Goal: Transaction & Acquisition: Purchase product/service

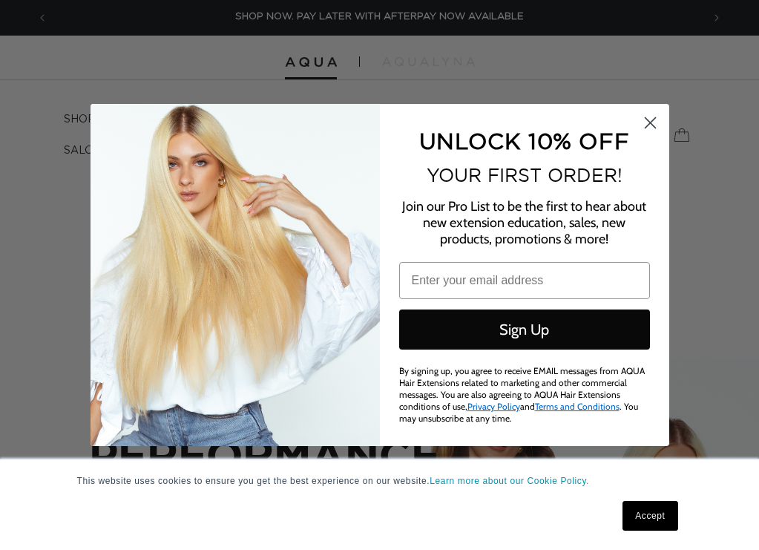
scroll to position [0, 1307]
click at [649, 125] on circle "Close dialog" at bounding box center [649, 123] width 24 height 24
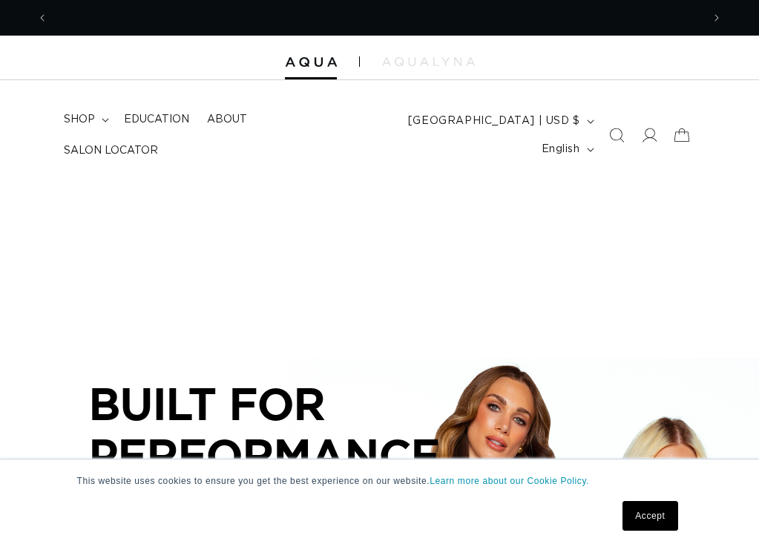
scroll to position [0, 0]
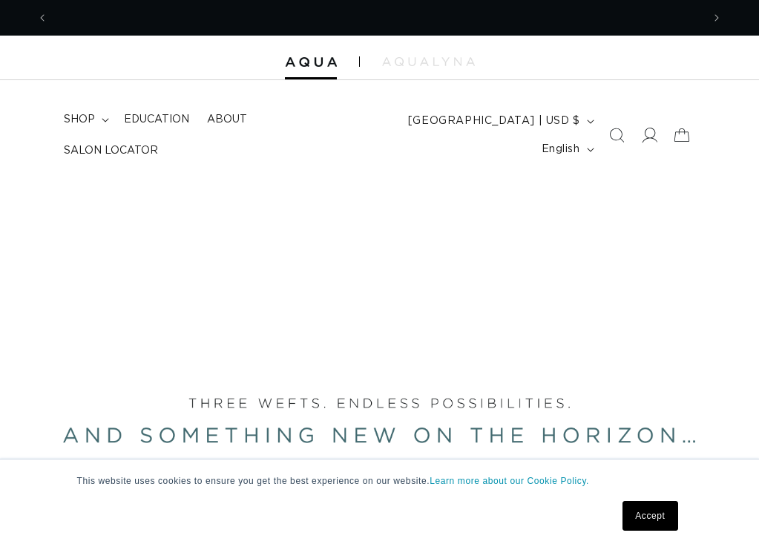
click at [651, 140] on icon at bounding box center [649, 136] width 16 height 16
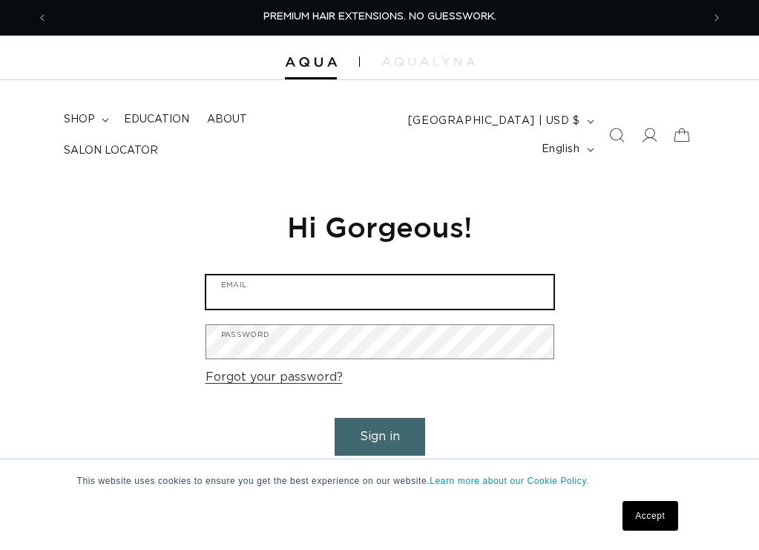
type input "bloommodernbeauty@gmail.com"
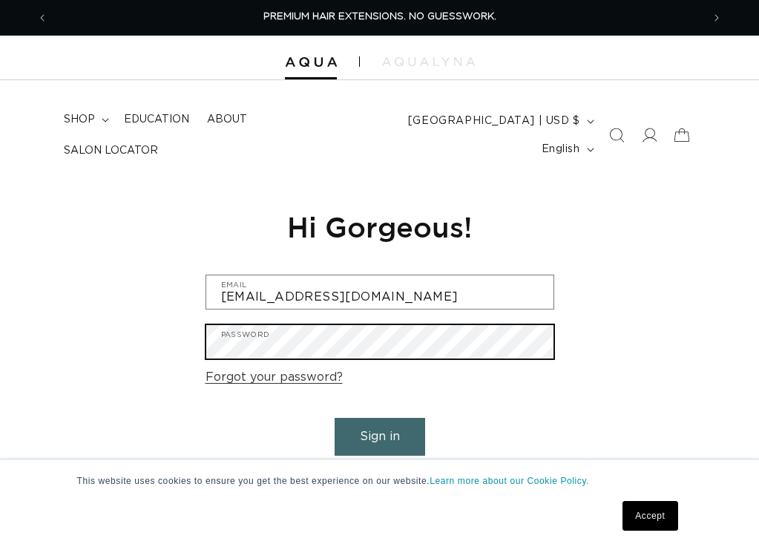
click at [379, 434] on button "Sign in" at bounding box center [380, 437] width 91 height 38
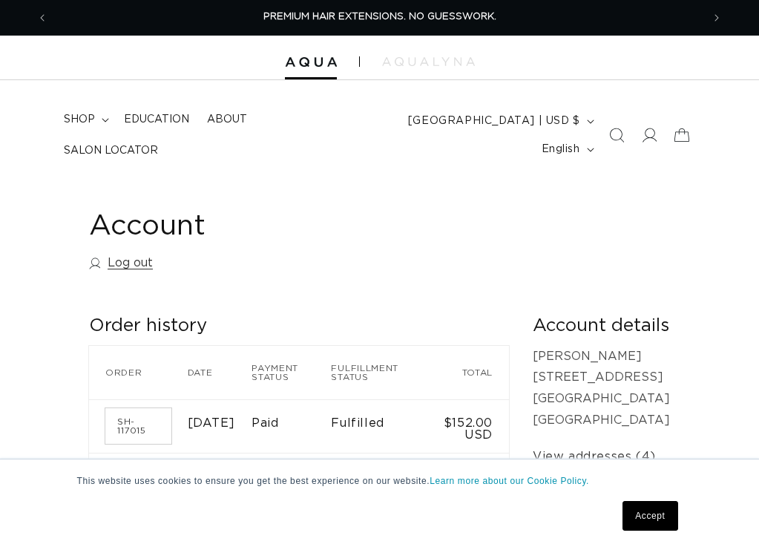
click at [378, 250] on div "Account Log out" at bounding box center [379, 243] width 581 height 70
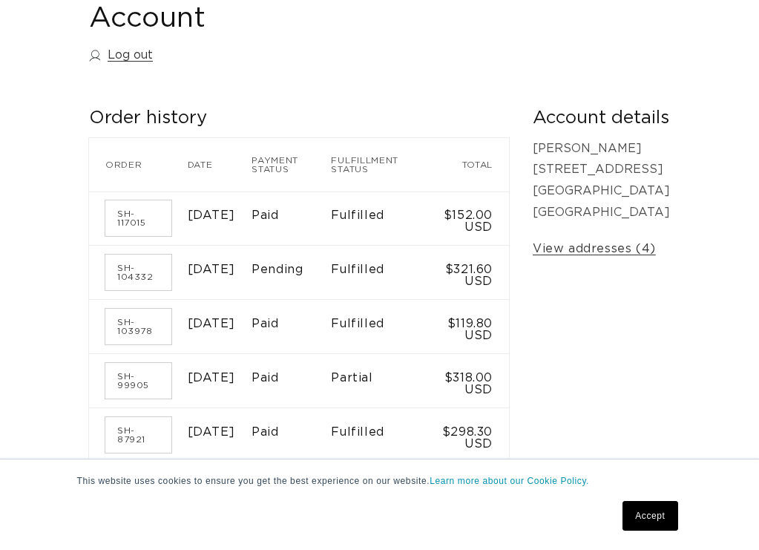
scroll to position [0, 1307]
click at [142, 269] on link "SH-104332" at bounding box center [138, 272] width 66 height 36
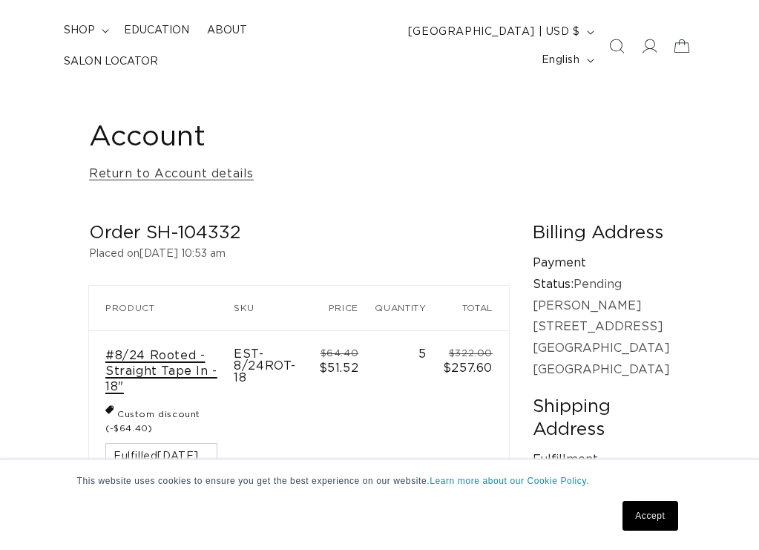
click at [151, 367] on link "#8/24 Rooted - Straight Tape In - 18"" at bounding box center [161, 371] width 112 height 46
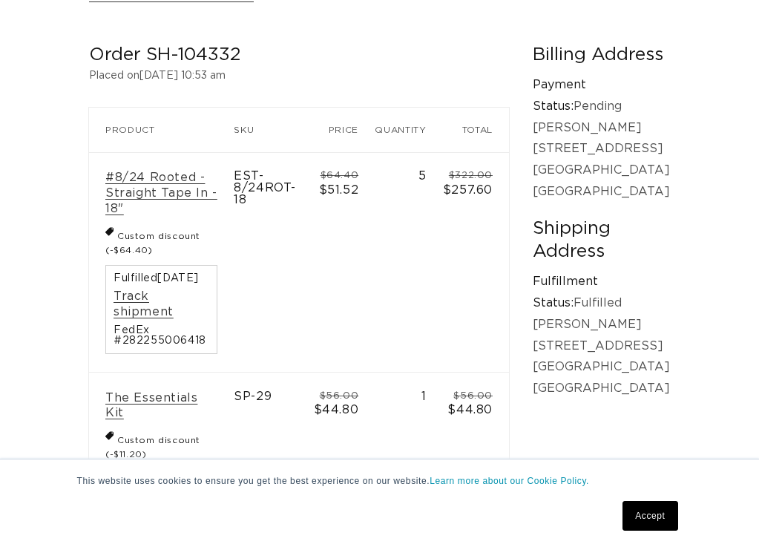
scroll to position [0, 654]
click at [150, 183] on link "#8/24 Rooted - Straight Tape In - 18"" at bounding box center [161, 193] width 112 height 46
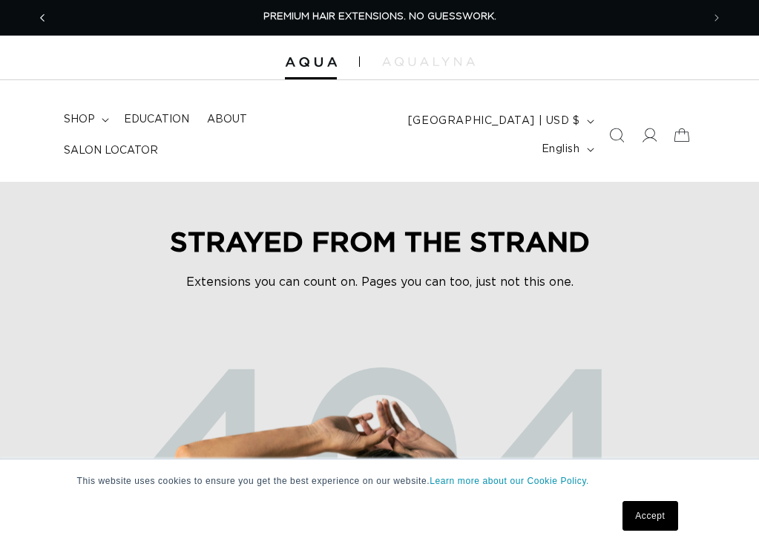
click at [42, 16] on icon "Previous announcement" at bounding box center [42, 18] width 5 height 16
click at [45, 21] on span "Previous announcement" at bounding box center [42, 17] width 15 height 15
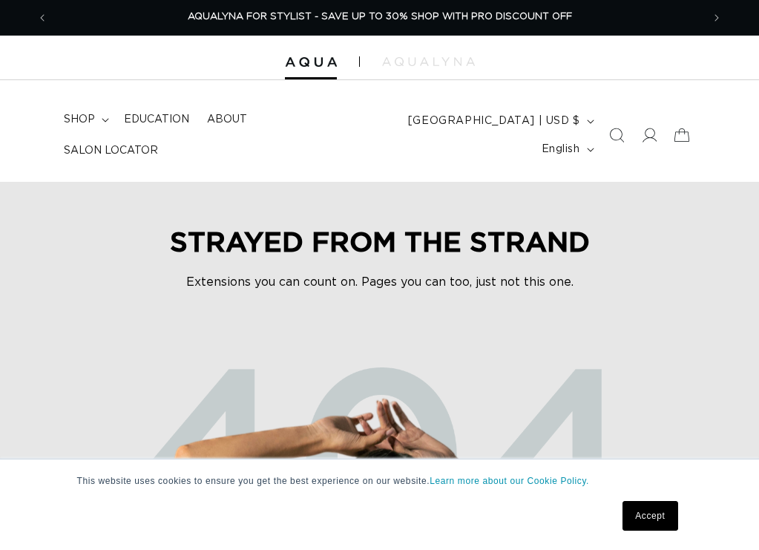
click at [162, 273] on p "Extensions you can count on. Pages you can too, just not this one." at bounding box center [379, 282] width 445 height 18
click at [153, 260] on div "STRAYED FROM THE STRAND Extensions you can count on. Pages you can too, just no…" at bounding box center [379, 457] width 759 height 550
click at [288, 170] on header "FEATURED Last Chance SHOP BY SYSTEM Q Weft Hand Tied Weft Machine Weft Tape In …" at bounding box center [379, 130] width 759 height 101
click at [73, 70] on div at bounding box center [379, 58] width 759 height 45
click at [76, 116] on span "shop" at bounding box center [79, 119] width 31 height 13
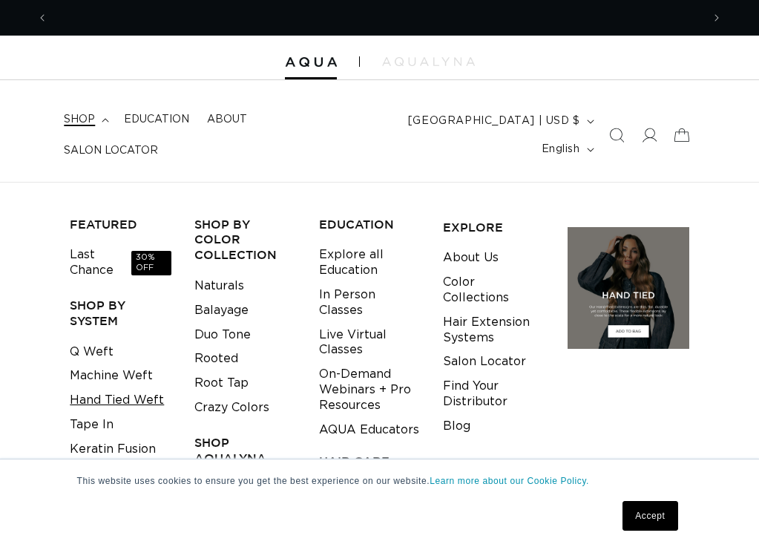
scroll to position [0, 0]
click at [88, 271] on link "Last Chance 30% OFF" at bounding box center [121, 263] width 102 height 40
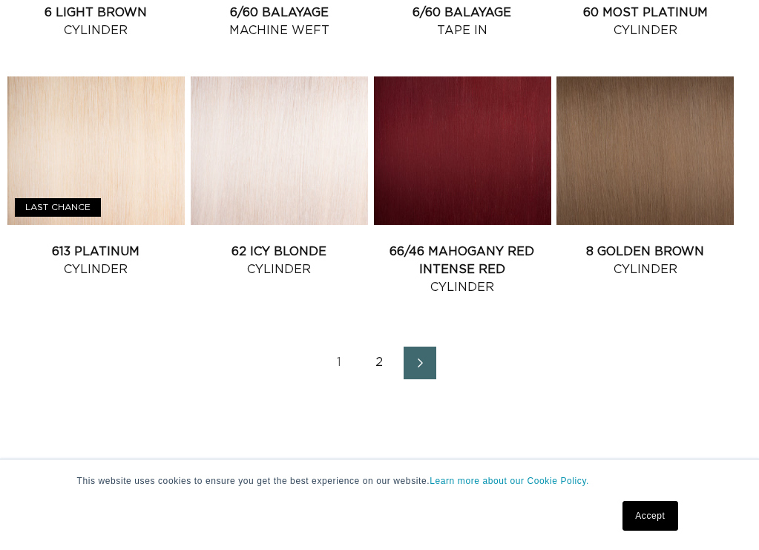
scroll to position [0, 1307]
click at [377, 375] on link "2" at bounding box center [380, 362] width 33 height 33
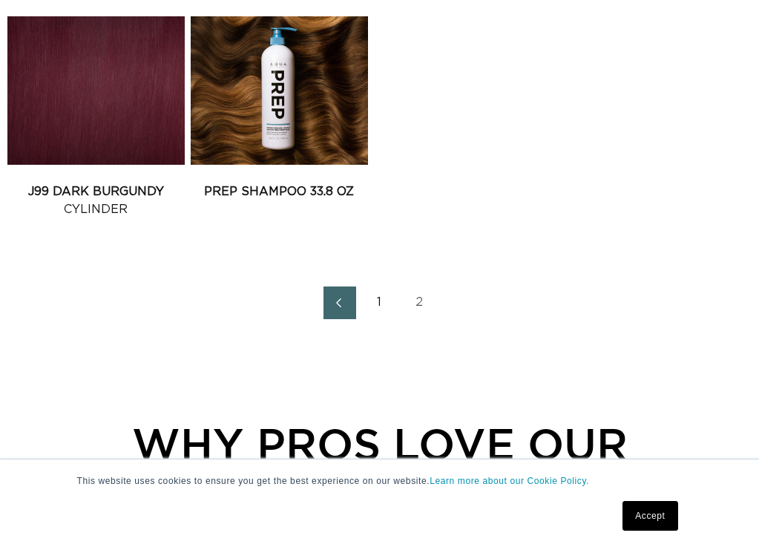
scroll to position [742, 0]
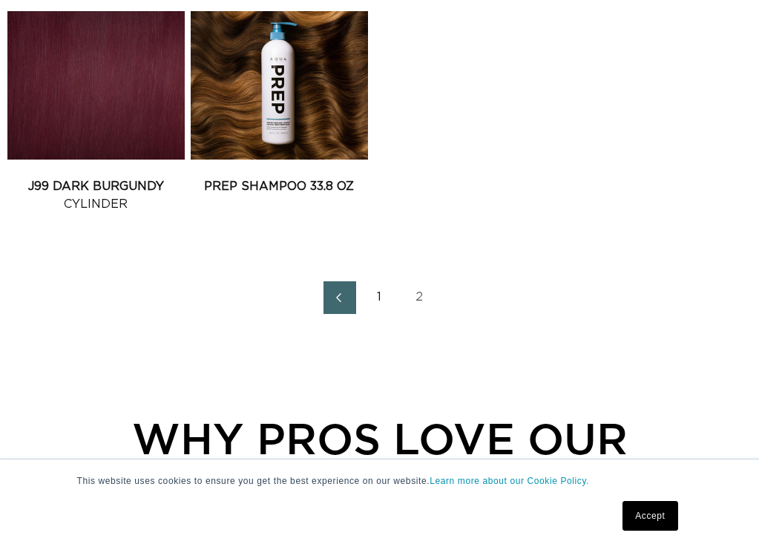
click at [375, 312] on link "1" at bounding box center [380, 297] width 33 height 33
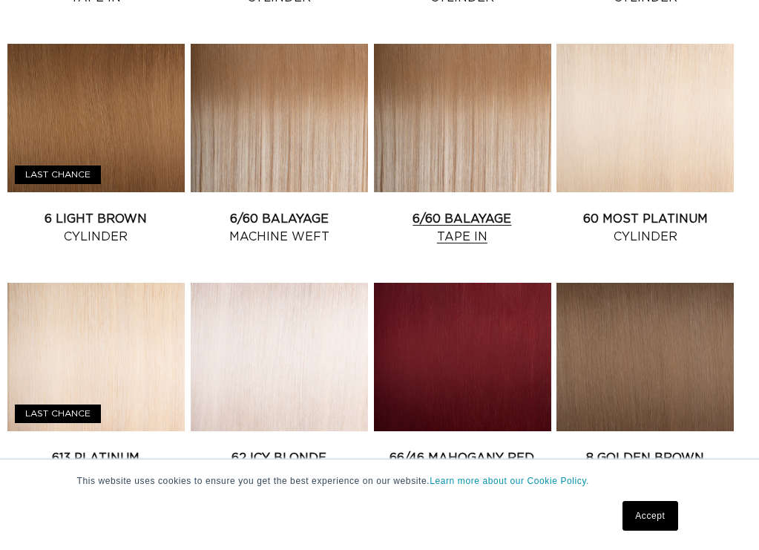
click at [436, 210] on link "6/60 Balayage Tape In" at bounding box center [462, 228] width 177 height 36
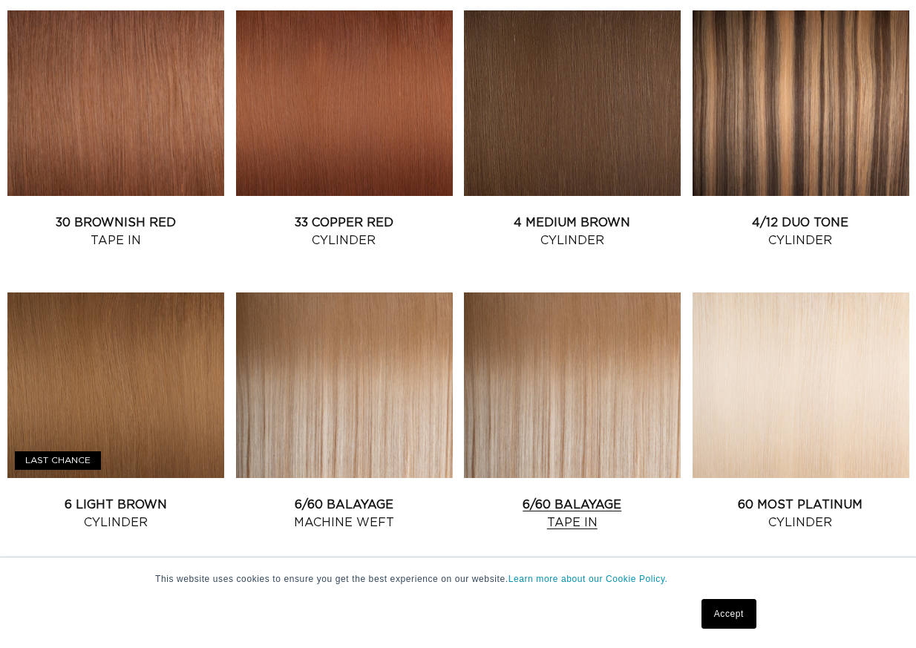
scroll to position [0, 1620]
click at [565, 505] on link "6/60 Balayage Tape In" at bounding box center [572, 514] width 217 height 36
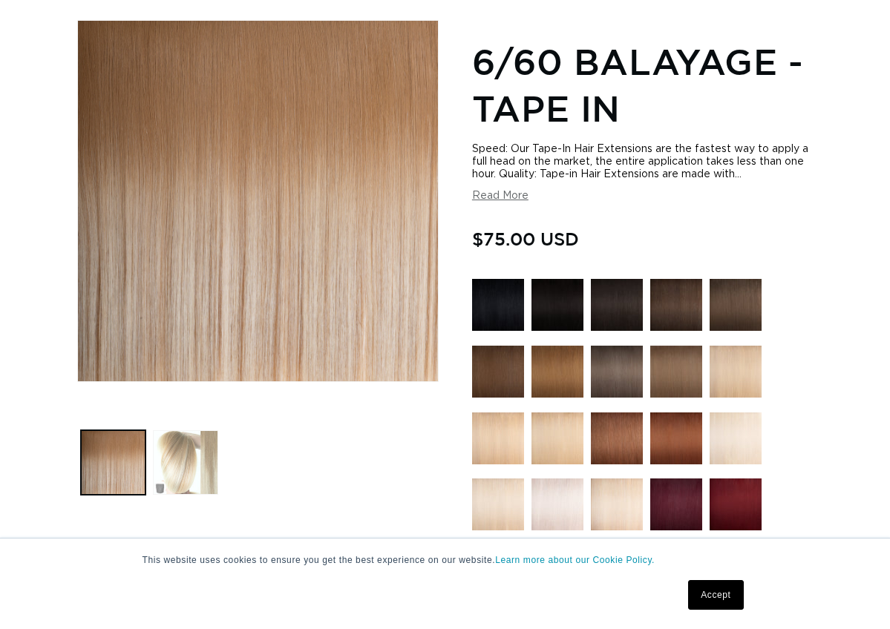
click at [183, 459] on button "Load image 2 in gallery view" at bounding box center [185, 462] width 65 height 65
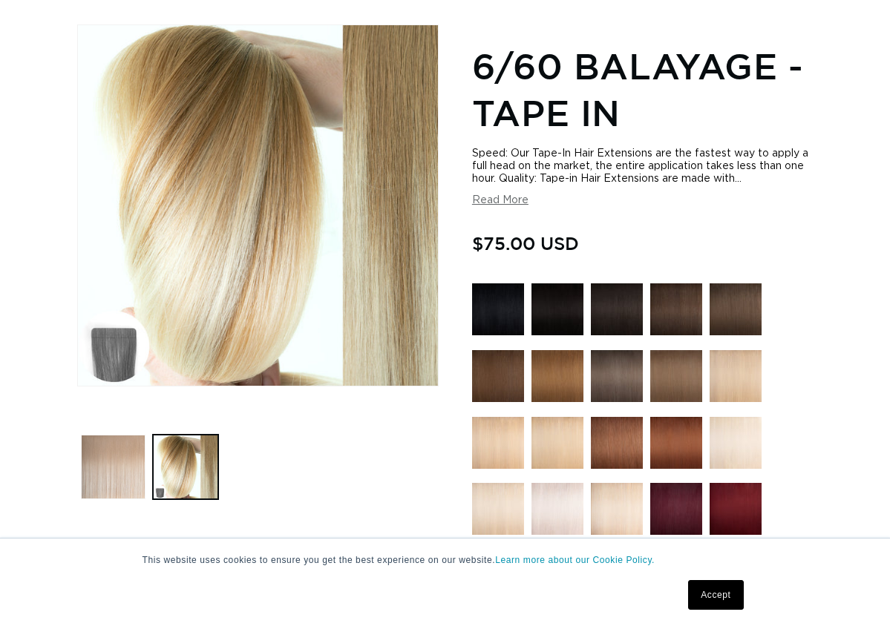
scroll to position [0, 1568]
click at [116, 453] on button "Load image 1 in gallery view" at bounding box center [113, 467] width 65 height 65
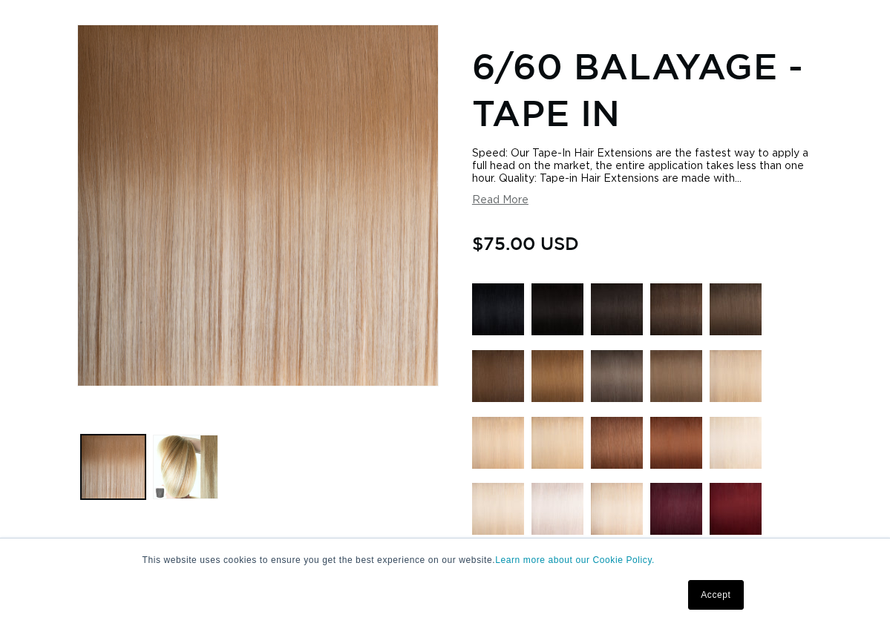
scroll to position [0, 784]
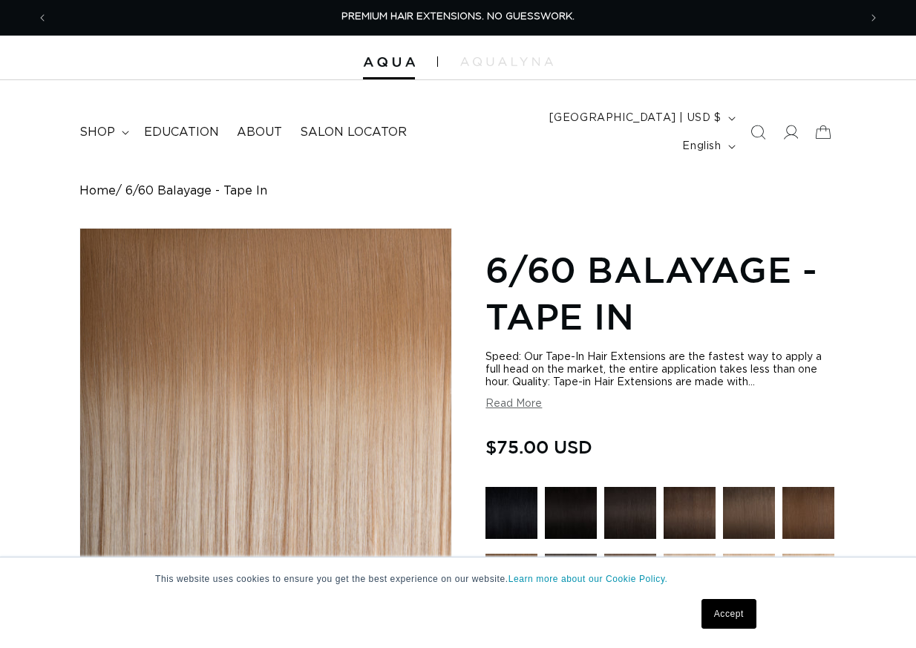
click at [717, 616] on link "Accept" at bounding box center [728, 614] width 55 height 30
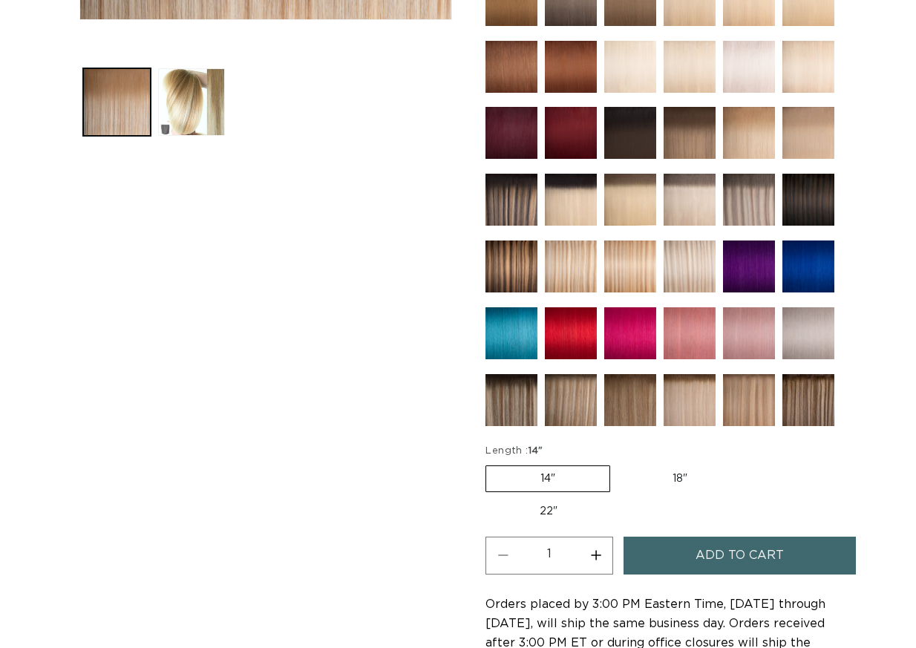
click at [671, 466] on label "18" Variant sold out or unavailable" at bounding box center [679, 478] width 123 height 25
click at [618, 462] on input "18" Variant sold out or unavailable" at bounding box center [617, 462] width 1 height 1
radio input "true"
click at [595, 536] on button "Increase quantity for 6/60 Balayage - Tape In" at bounding box center [595, 555] width 33 height 38
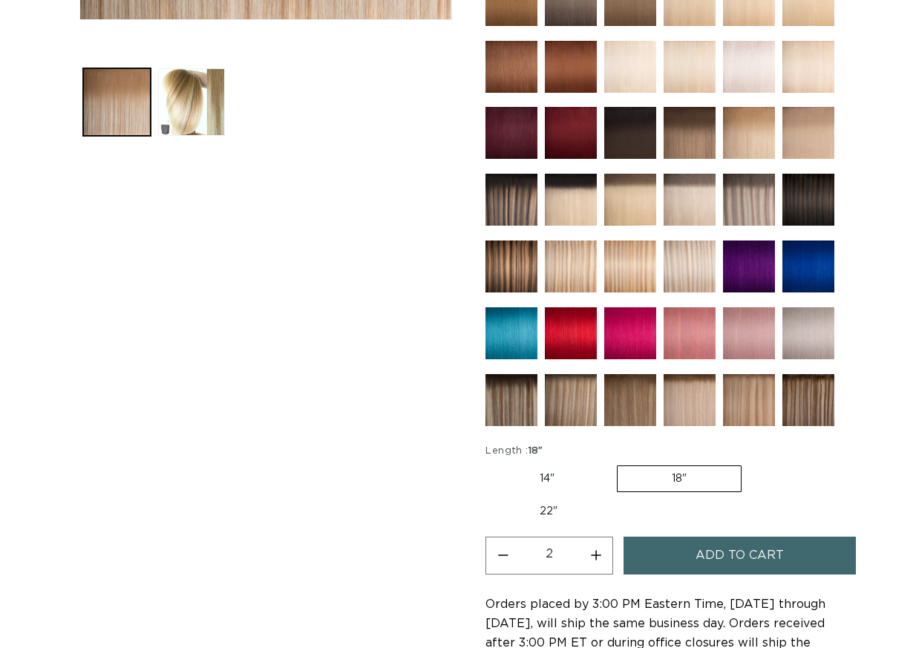
click at [595, 536] on button "Increase quantity for 6/60 Balayage - Tape In" at bounding box center [595, 555] width 33 height 38
type input "3"
click at [551, 499] on label "22" Variant sold out or unavailable" at bounding box center [548, 511] width 126 height 25
click at [749, 463] on input "22" Variant sold out or unavailable" at bounding box center [749, 462] width 1 height 1
radio input "true"
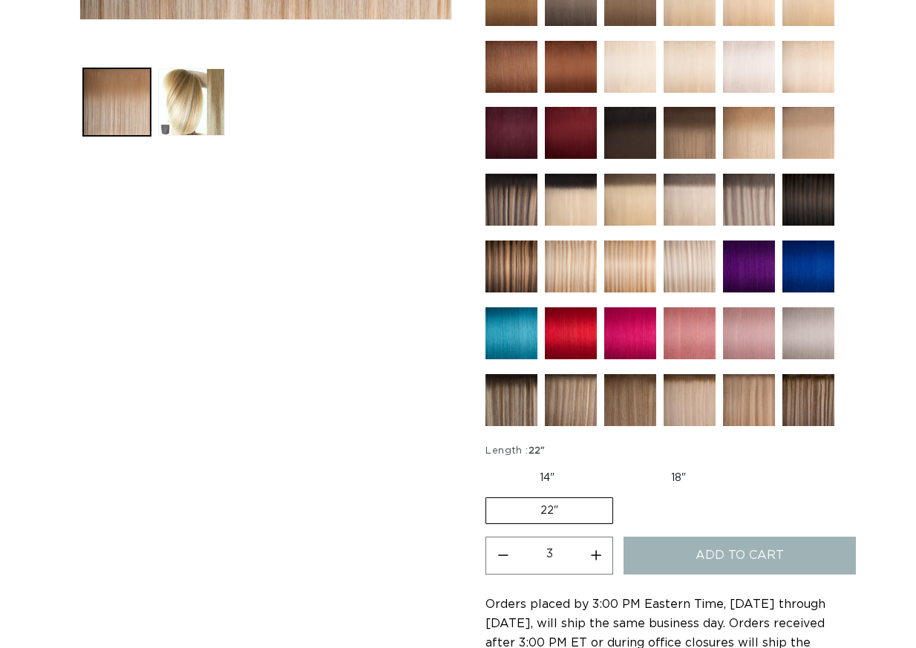
scroll to position [0, 1620]
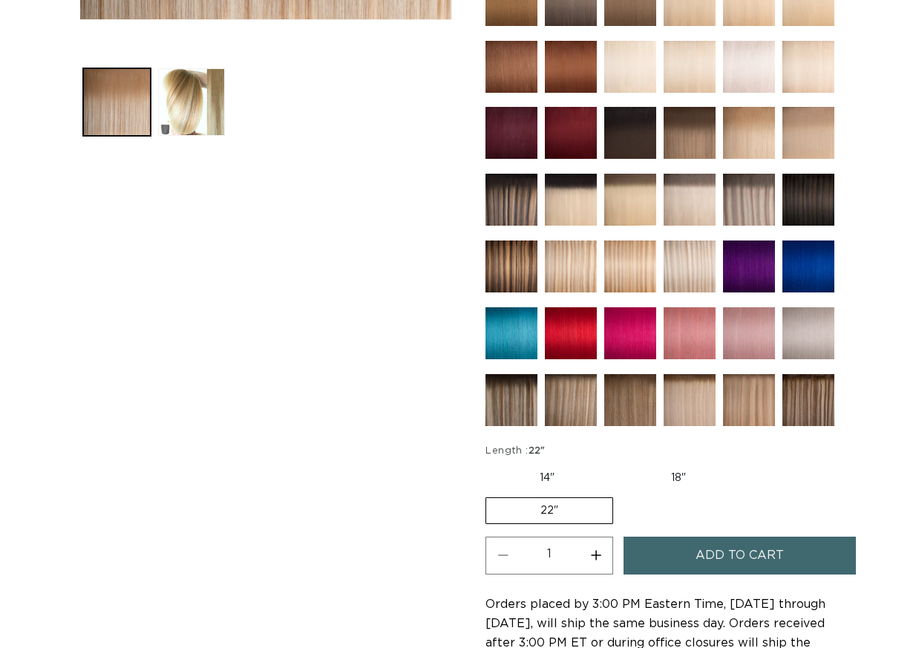
click at [596, 536] on button "Increase quantity for 6/60 Balayage - Tape In" at bounding box center [595, 555] width 33 height 38
click at [492, 536] on button "Decrease quantity for 6/60 Balayage - Tape In" at bounding box center [502, 555] width 33 height 38
type input "2"
click at [729, 536] on span "Add to cart" at bounding box center [739, 555] width 88 height 38
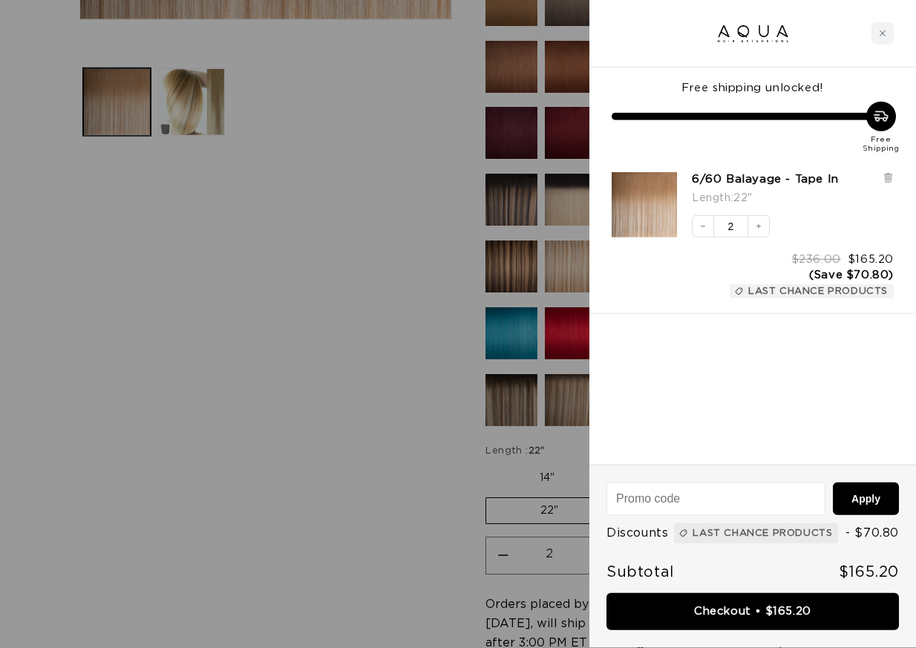
click at [436, 380] on div at bounding box center [458, 324] width 916 height 648
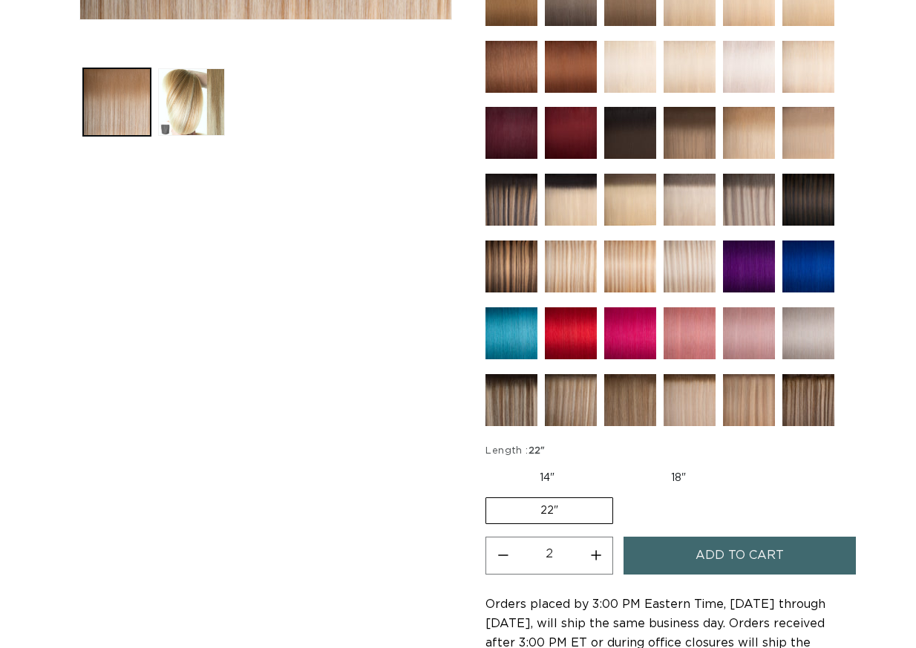
click at [880, 219] on div "Home 6/60 Balayage - Tape In Skip to product information Open media 1 in modal …" at bounding box center [458, 211] width 916 height 1213
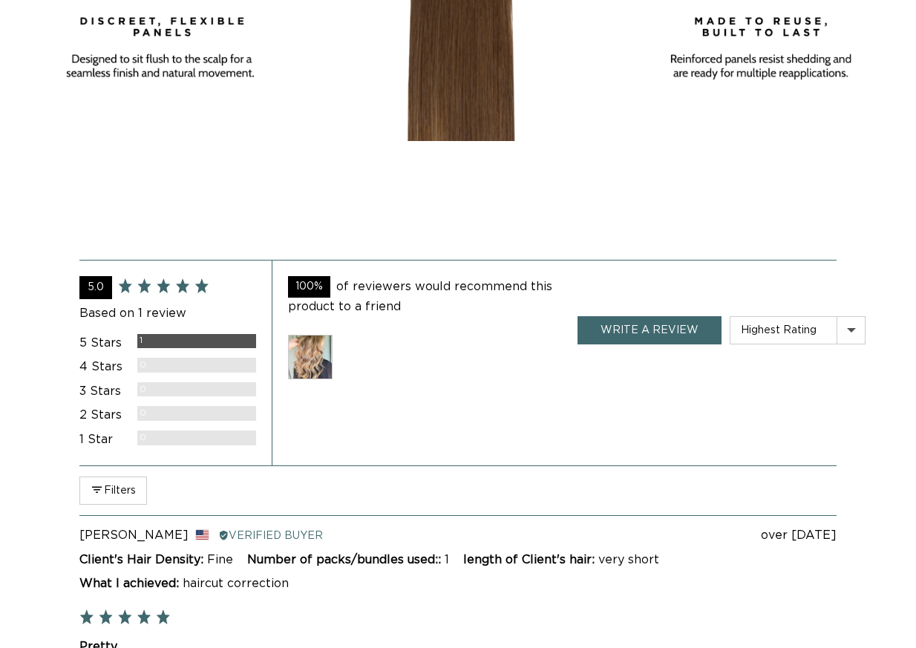
scroll to position [0, 1620]
click at [316, 335] on img at bounding box center [310, 357] width 45 height 45
